Goal: Task Accomplishment & Management: Manage account settings

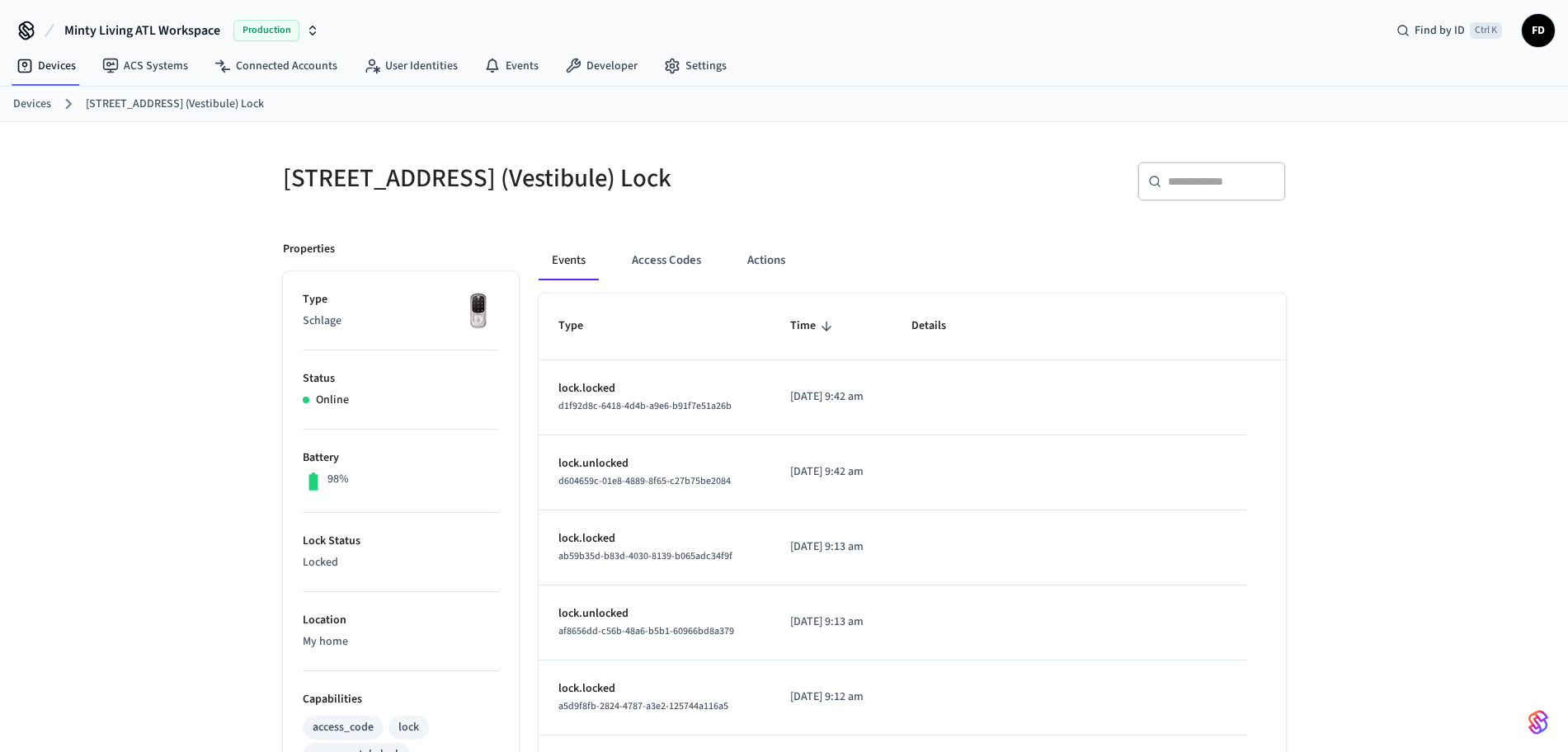
scroll to position [167, 0]
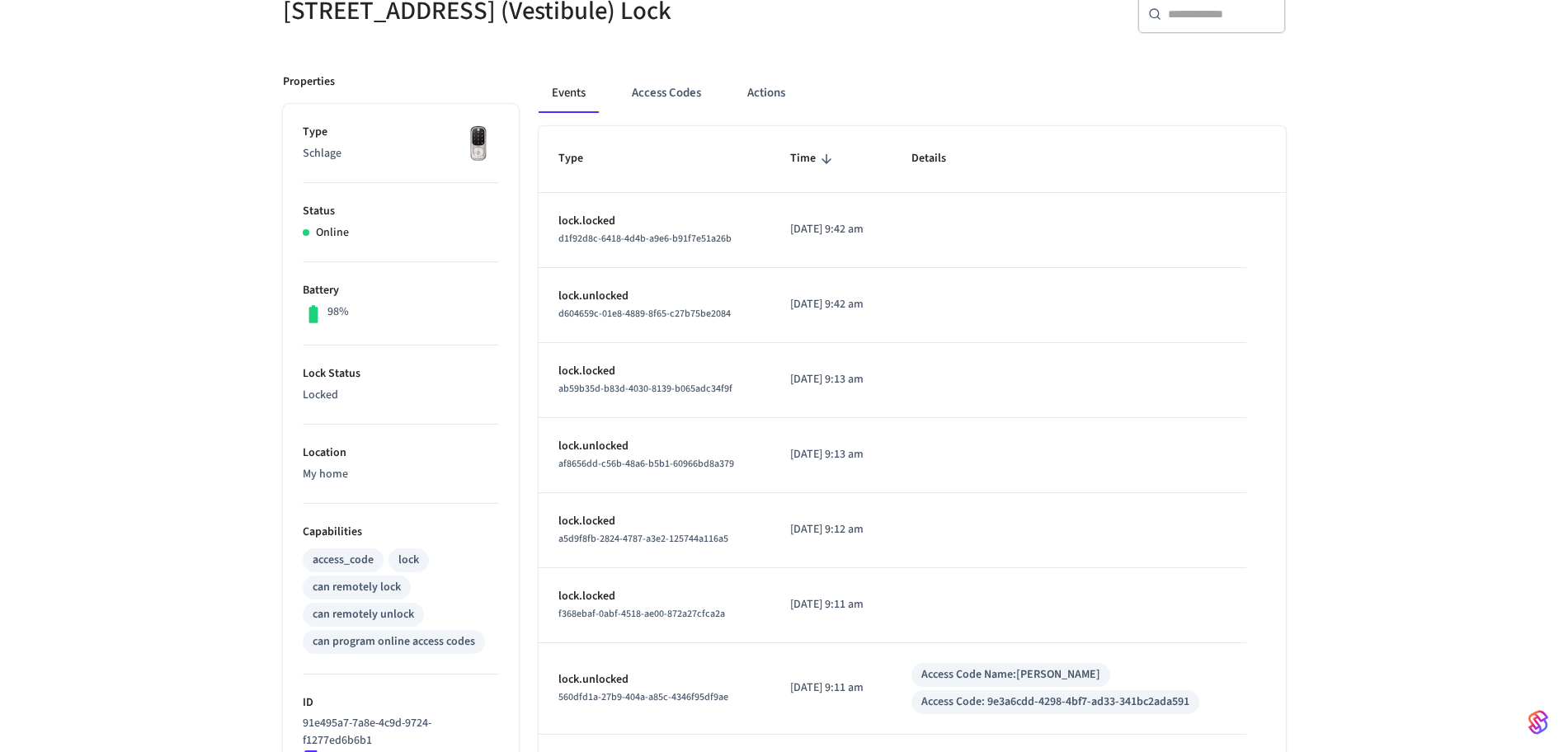
click at [1455, 411] on div "[STREET_ADDRESS] (Vestibule) Lock ​ ​ Properties Type Schlage Status Online Bat…" at bounding box center [784, 505] width 1568 height 1101
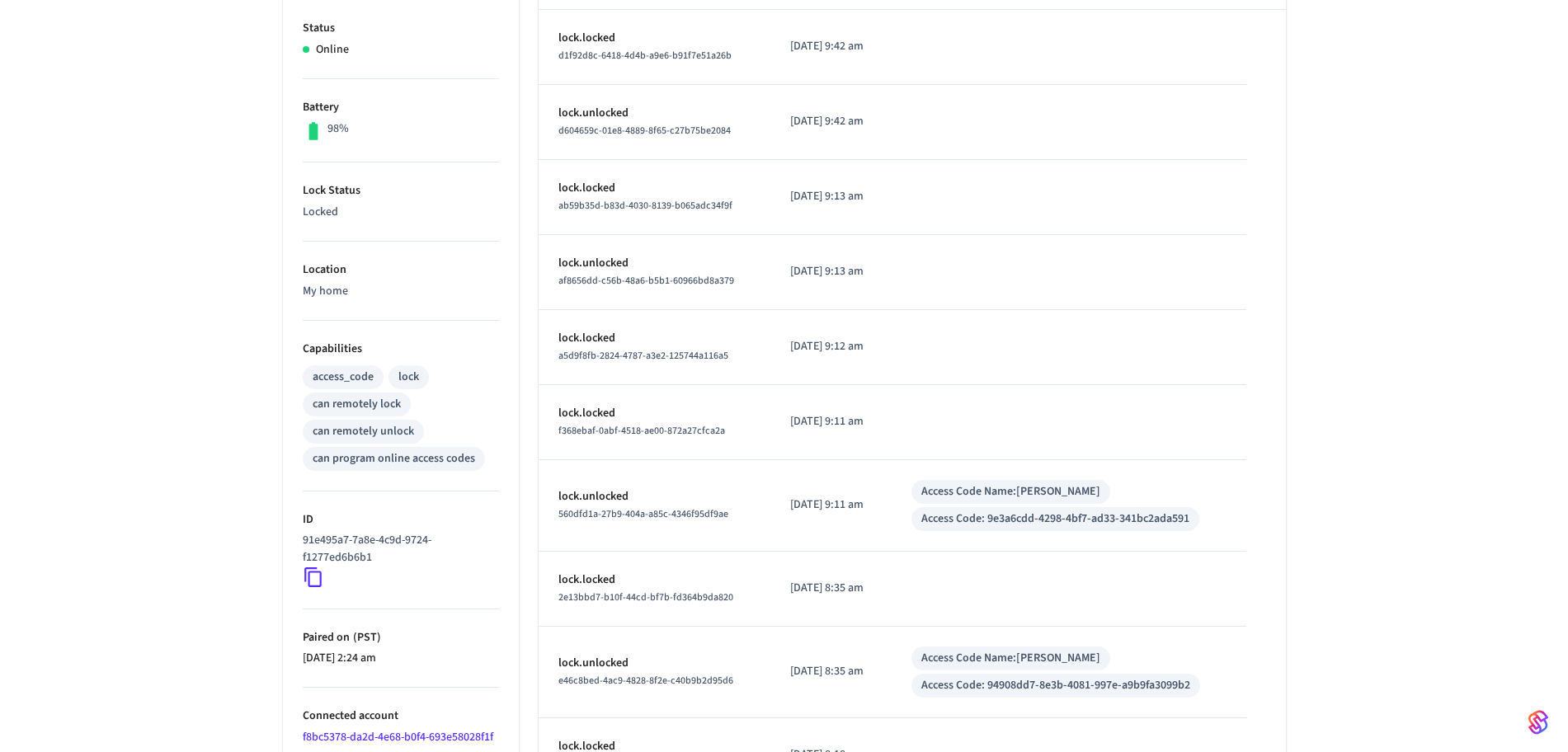
scroll to position [0, 0]
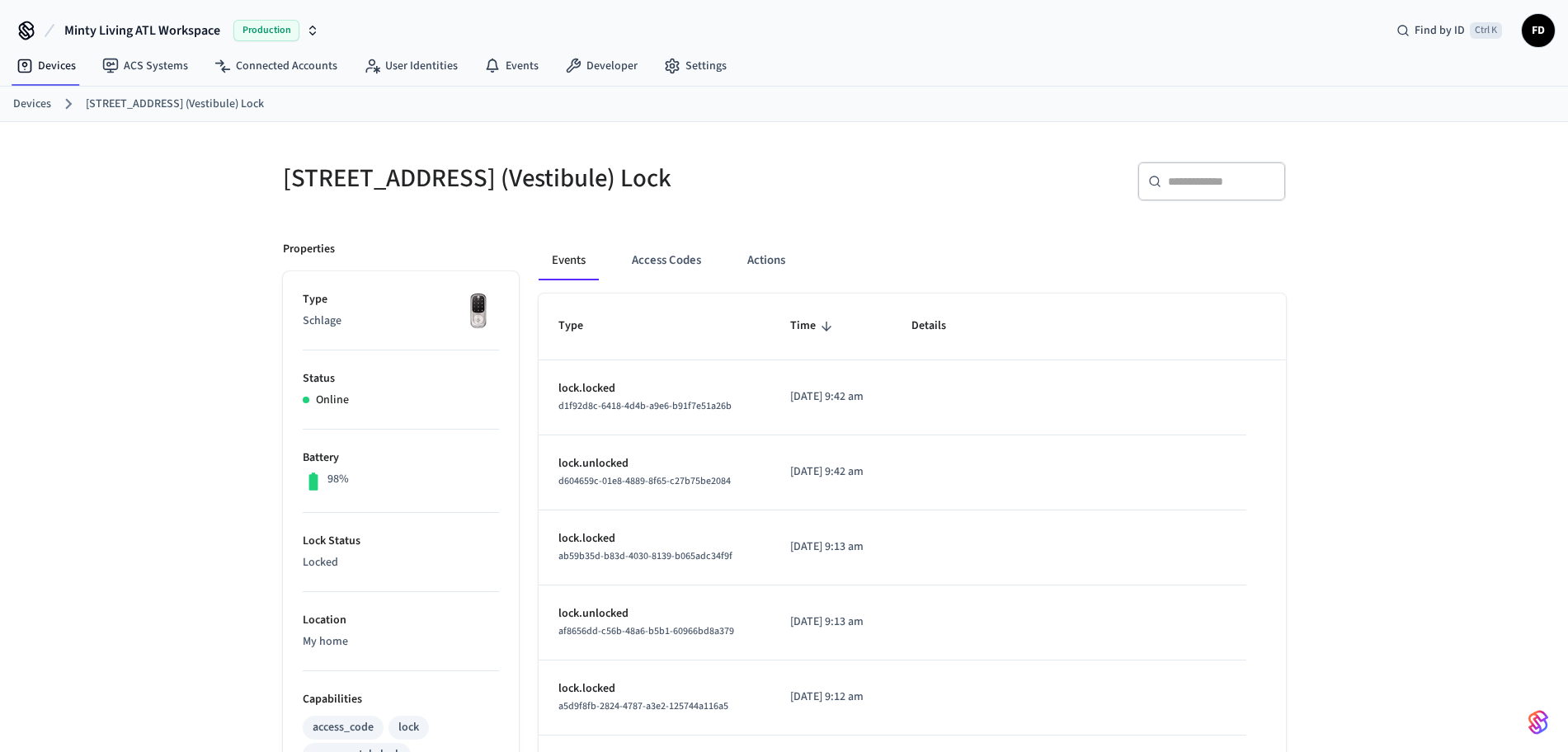
click at [42, 107] on link "Devices" at bounding box center [32, 105] width 38 height 18
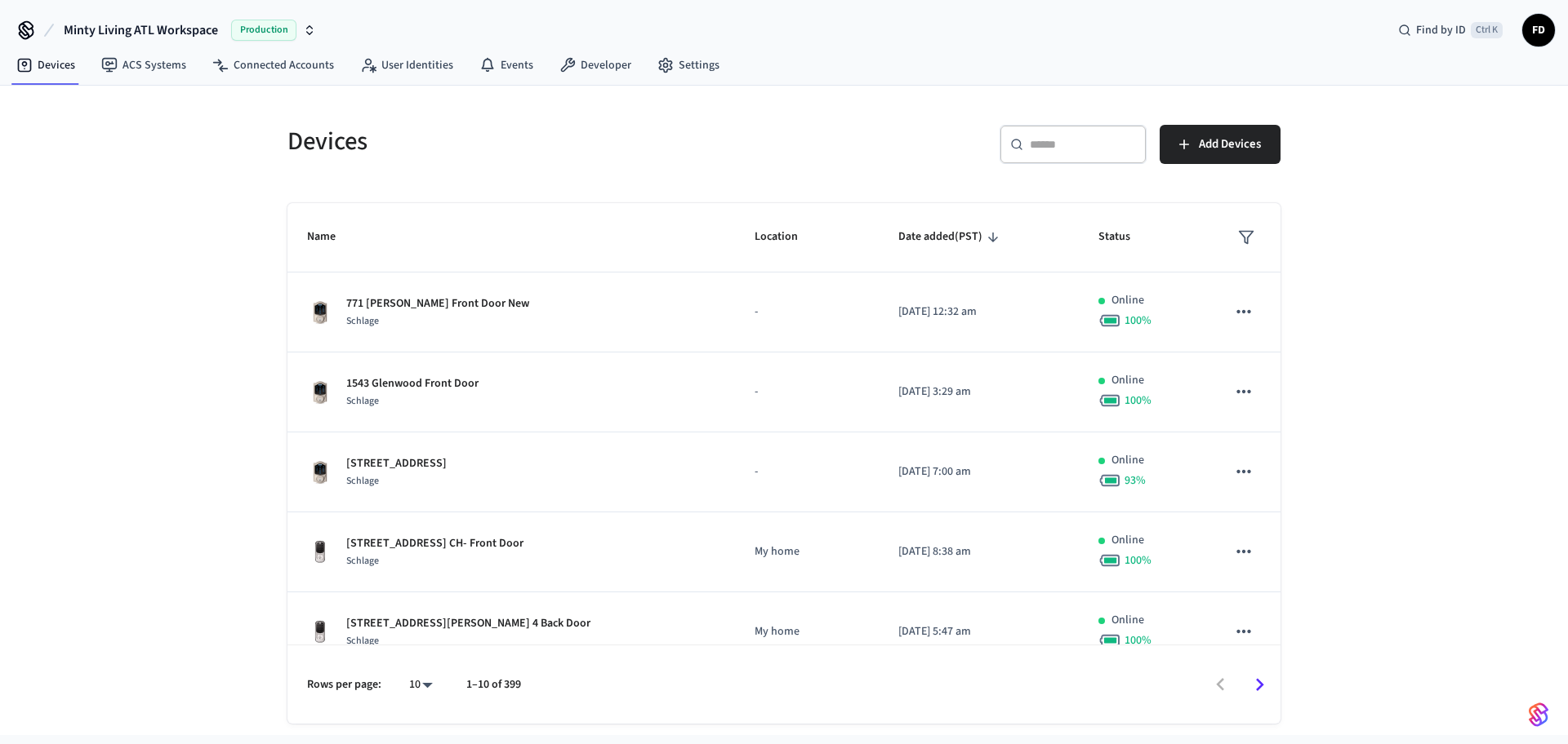
click at [1022, 160] on div "​ ​" at bounding box center [1073, 144] width 147 height 39
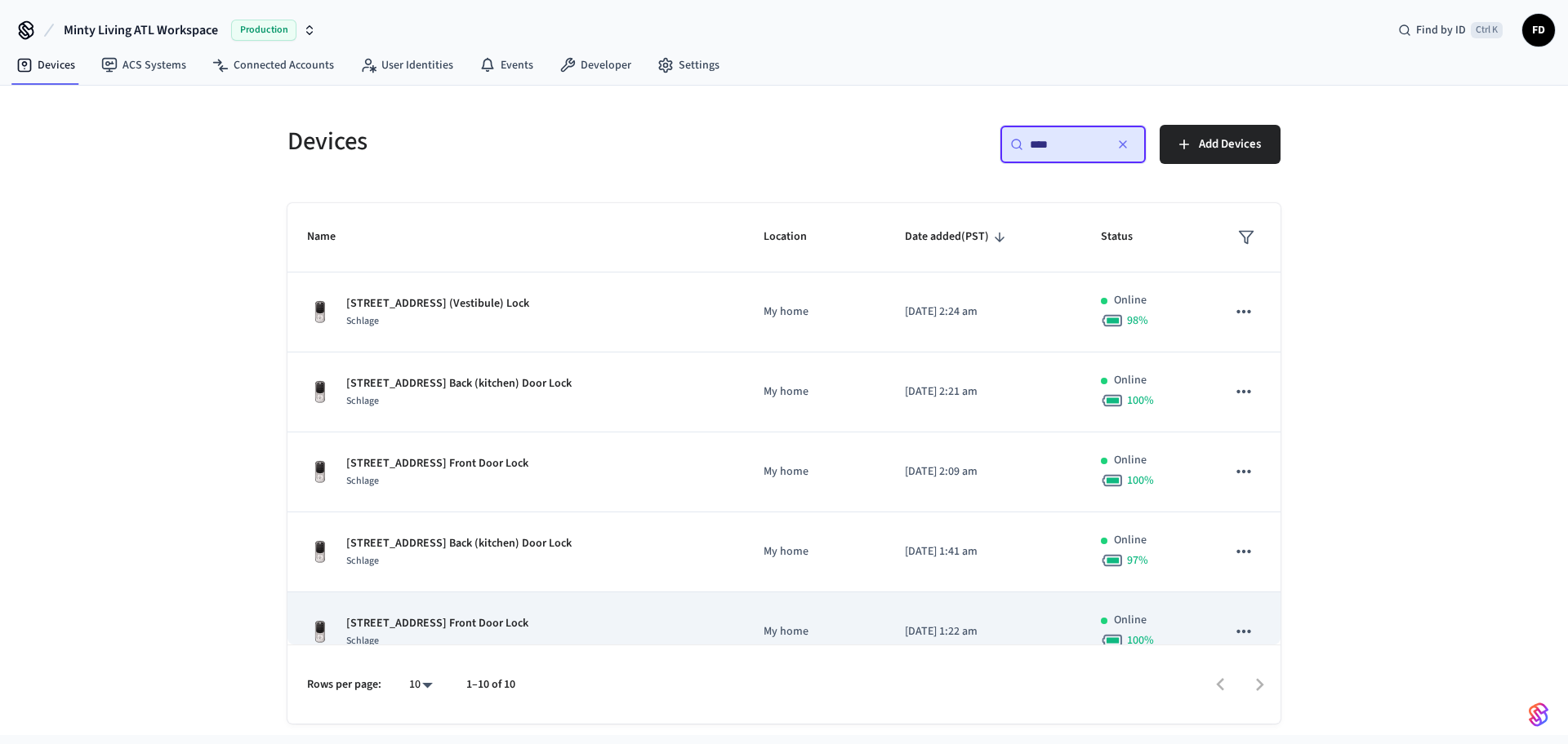
type input "****"
click at [822, 613] on td "My home" at bounding box center [814, 633] width 141 height 80
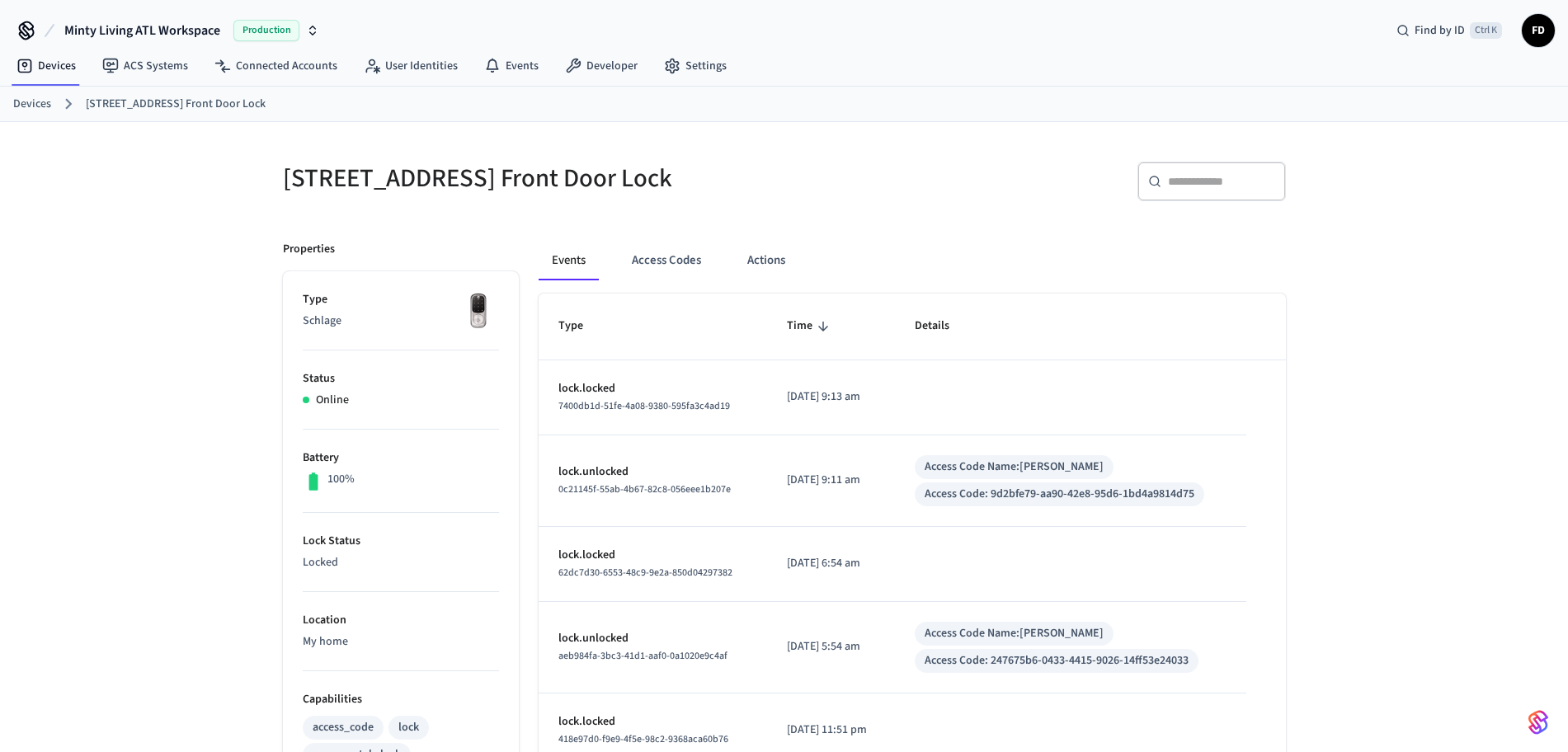
click at [46, 99] on link "Devices" at bounding box center [32, 105] width 38 height 18
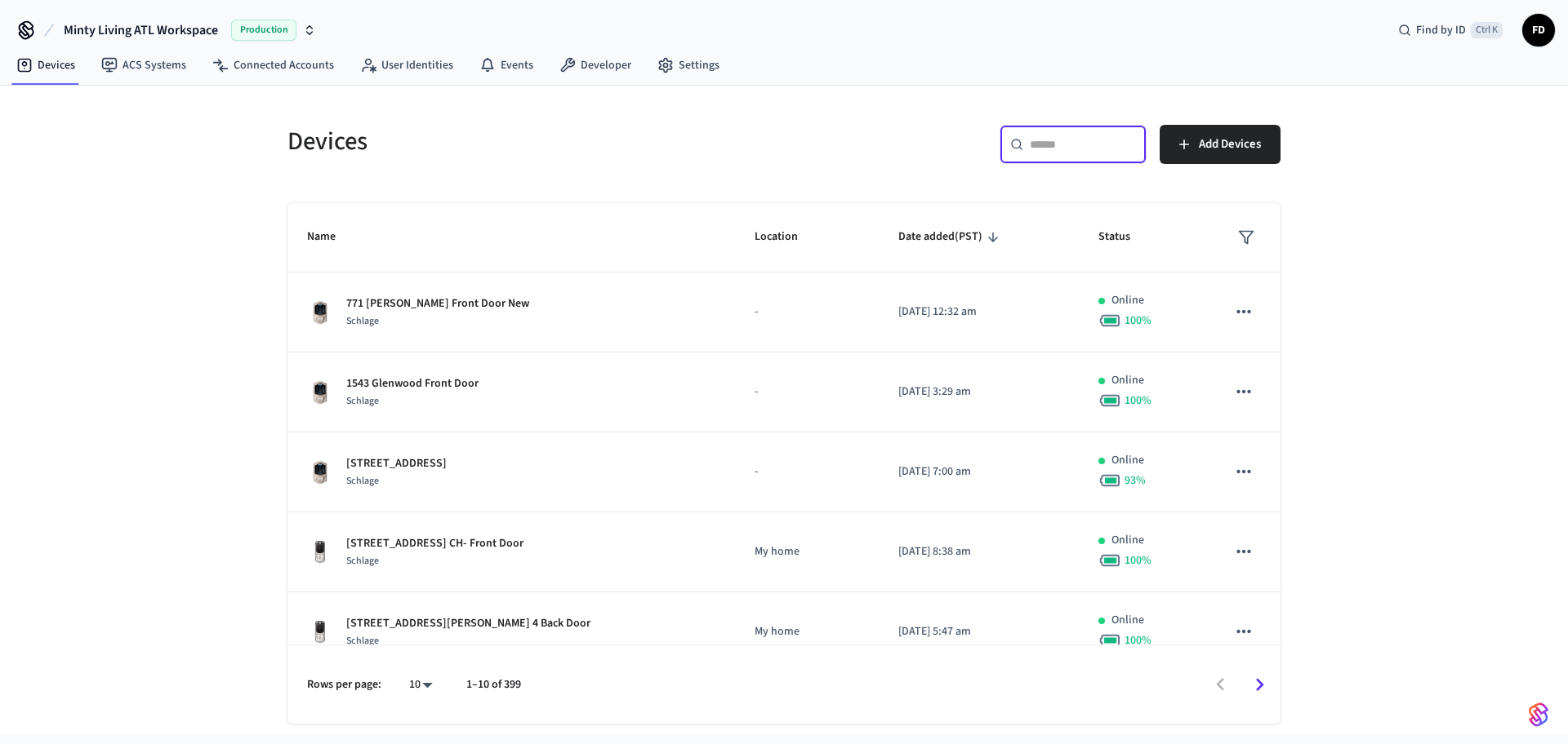
click at [1055, 139] on input "text" at bounding box center [1083, 144] width 106 height 17
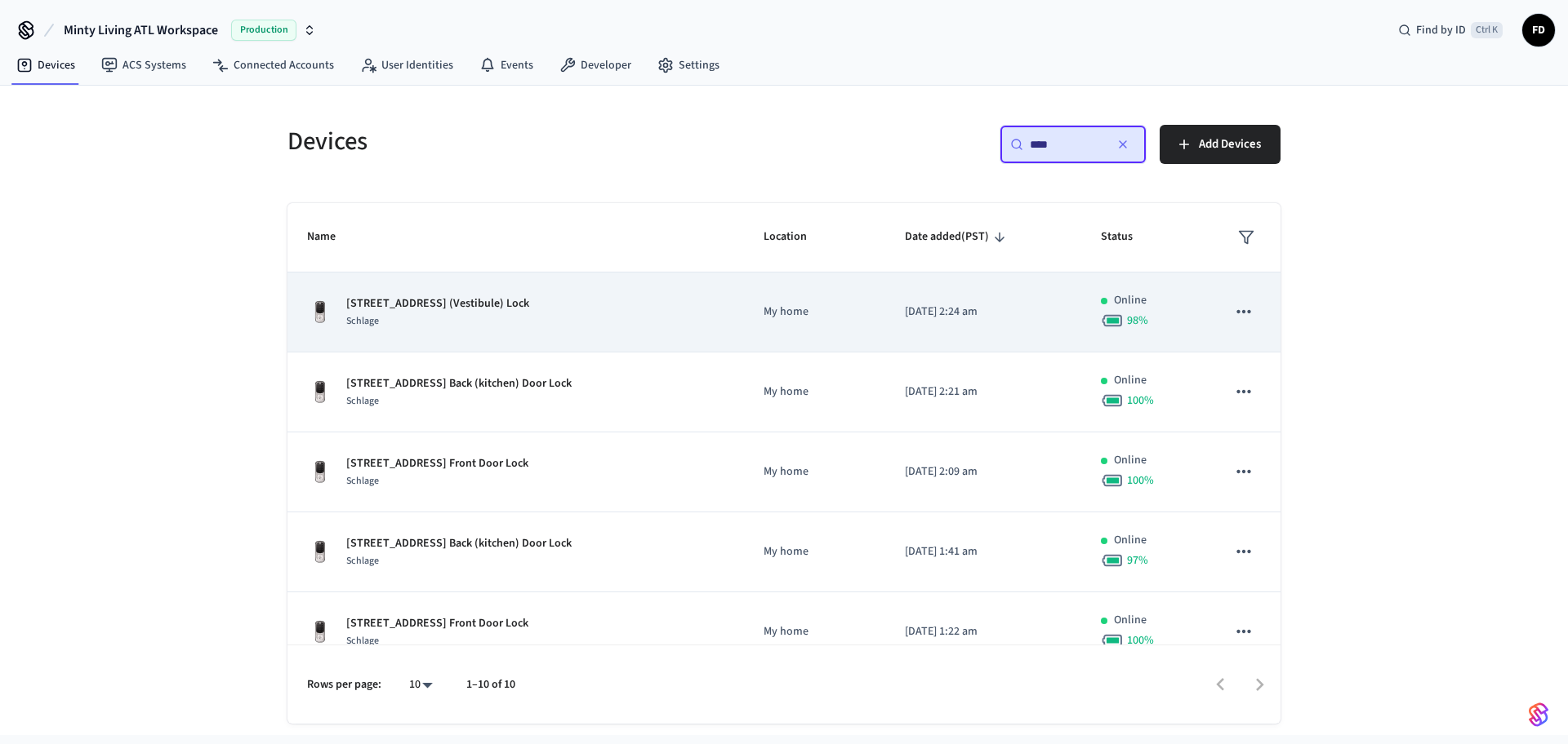
type input "****"
click at [607, 305] on div "[STREET_ADDRESS] (Vestibule) Lock Schlage" at bounding box center [515, 312] width 417 height 34
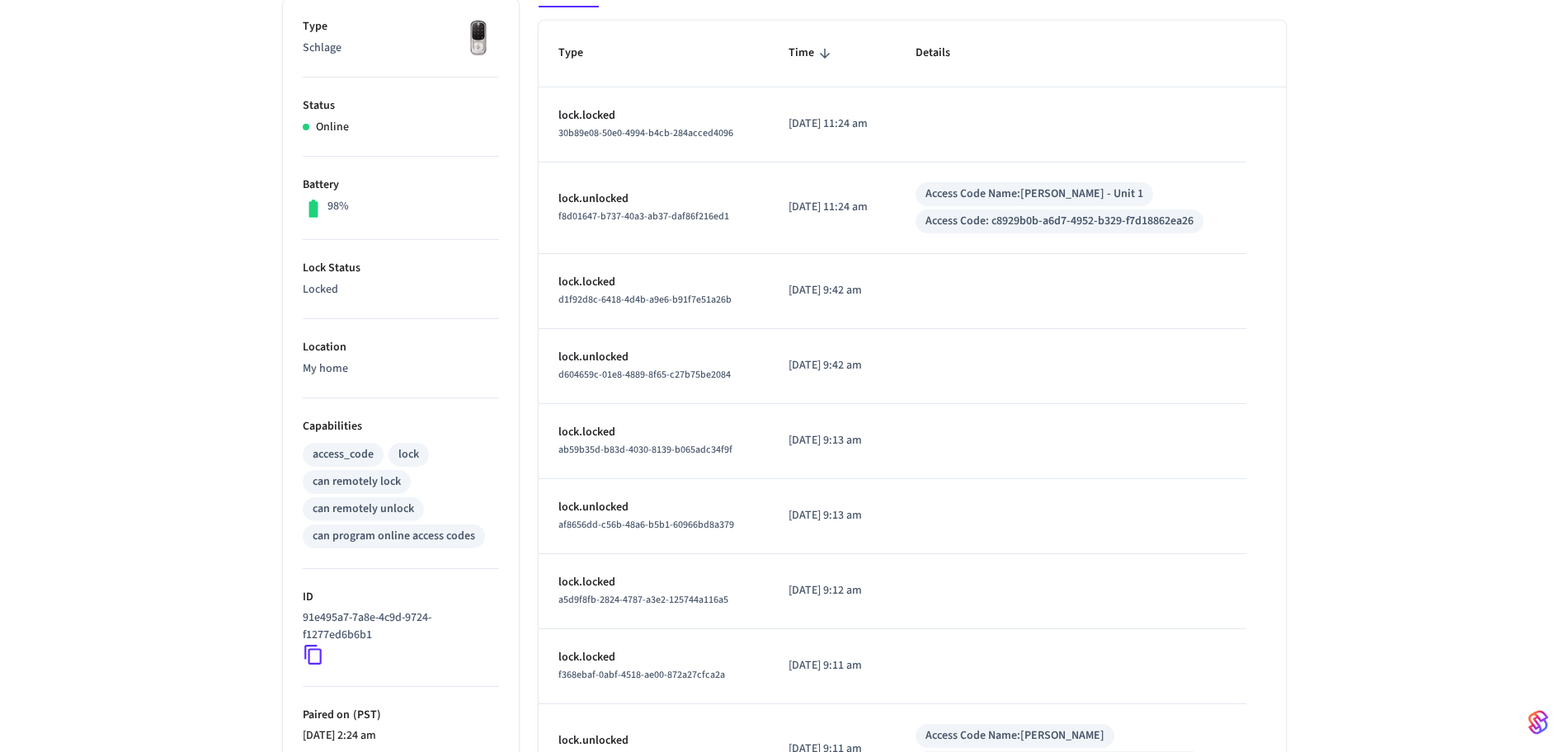
scroll to position [272, 0]
